Goal: Information Seeking & Learning: Learn about a topic

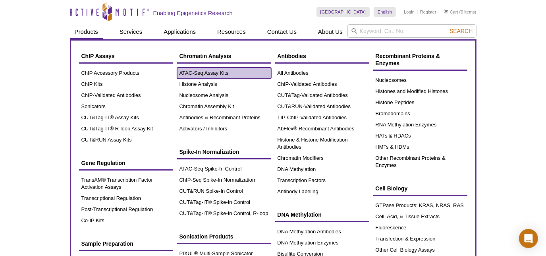
click at [198, 75] on link "ATAC-Seq Assay Kits" at bounding box center [224, 72] width 94 height 11
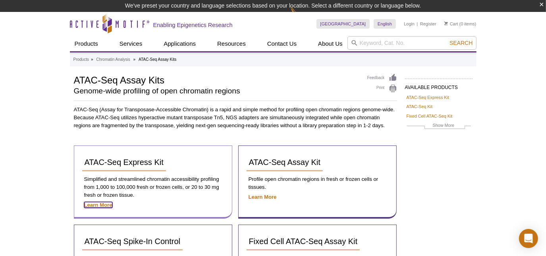
click at [103, 204] on strong "Learn More" at bounding box center [98, 205] width 28 height 6
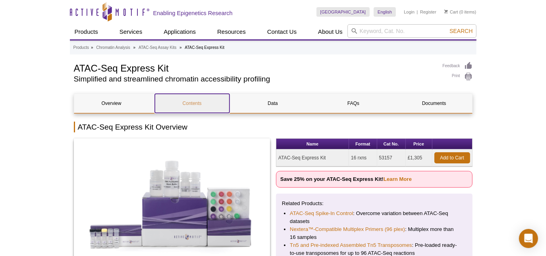
click at [198, 102] on link "Contents" at bounding box center [192, 103] width 75 height 19
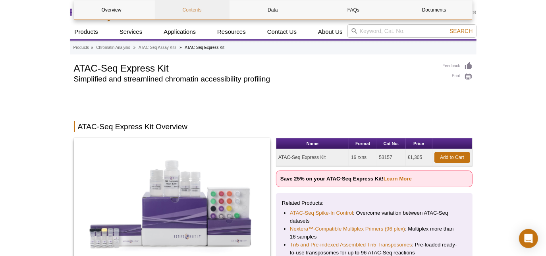
scroll to position [702, 0]
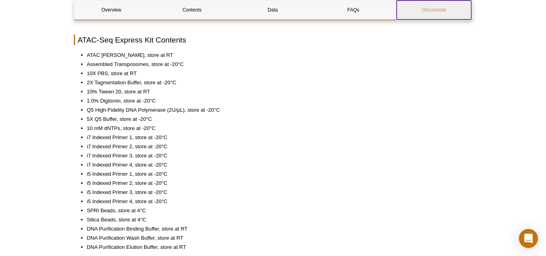
click at [430, 9] on link "Documents" at bounding box center [434, 9] width 75 height 19
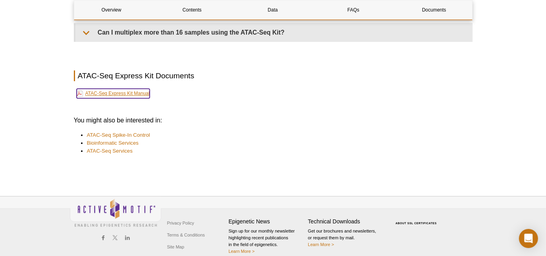
click at [117, 89] on link "ATAC-Seq Express Kit Manual" at bounding box center [113, 94] width 73 height 10
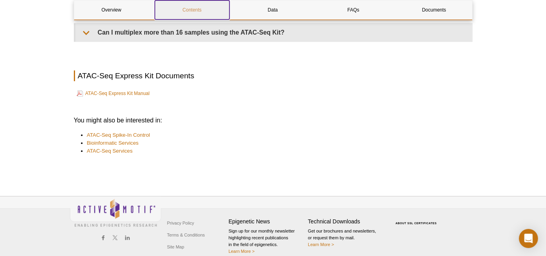
click at [193, 9] on link "Contents" at bounding box center [192, 9] width 75 height 19
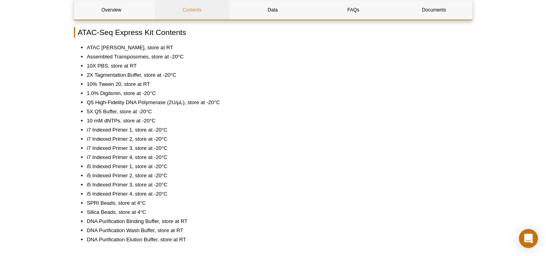
scroll to position [702, 0]
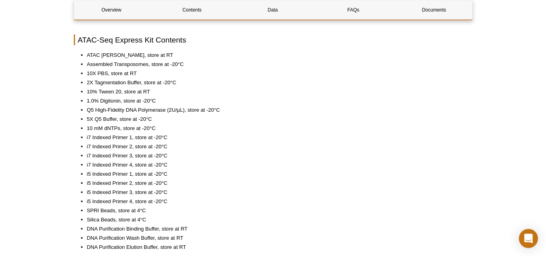
click at [85, 126] on ul "ATAC Lysis Buffer, store at RT Assembled Transposomes, store at -20°C 10X PBS, …" at bounding box center [269, 151] width 391 height 200
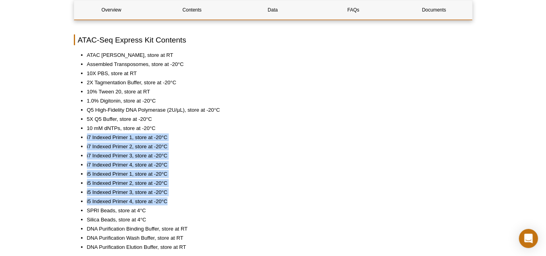
click at [170, 197] on li "i5 Indexed Primer 4, store at -20°C" at bounding box center [276, 201] width 378 height 8
copy ul "i7 Indexed Primer 1, store at -20°C i7 Indexed Primer 2, store at -20°C i7 Inde…"
